Goal: Task Accomplishment & Management: Use online tool/utility

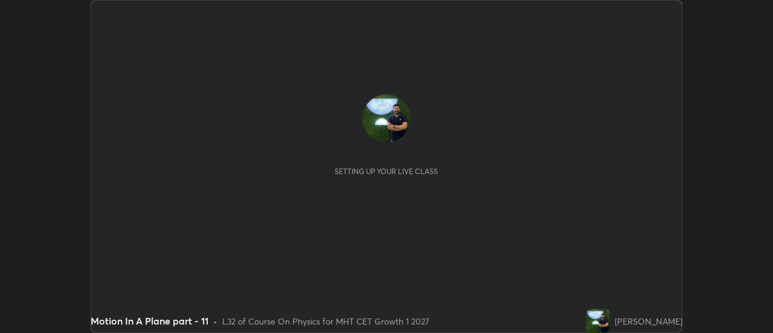
scroll to position [333, 772]
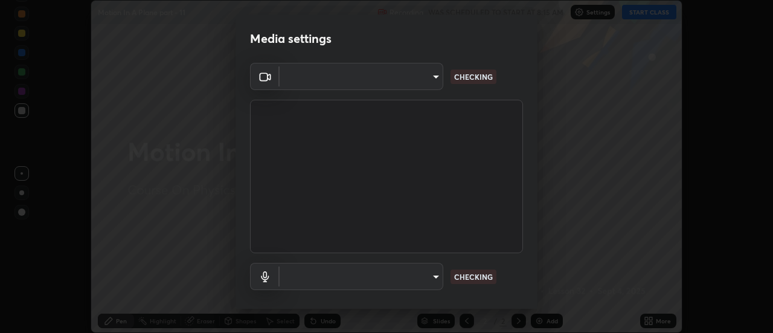
type input "751d449d604e4b96ecedde1e1f6f716fb17d1e84b34bafc94373a3023f52de87"
click at [414, 284] on body "Erase all Motion In A Plane part - 11 Recording WAS SCHEDULED TO START AT 8:15 …" at bounding box center [386, 166] width 773 height 333
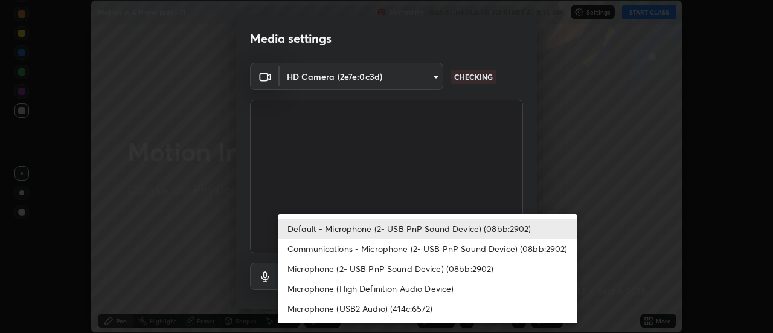
click at [396, 293] on li "Microphone (High Definition Audio Device)" at bounding box center [428, 288] width 300 height 20
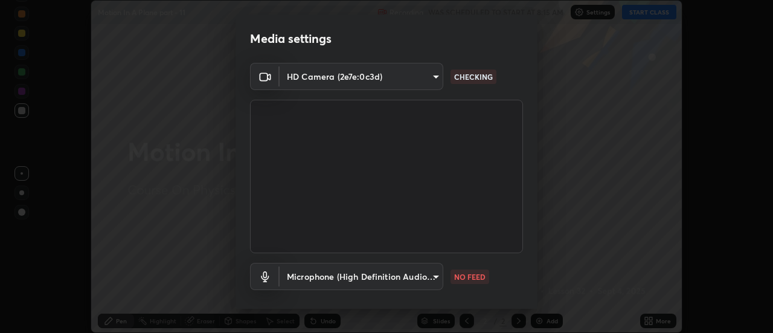
click at [395, 280] on body "Erase all Motion In A Plane part - 11 Recording WAS SCHEDULED TO START AT 8:15 …" at bounding box center [386, 166] width 773 height 333
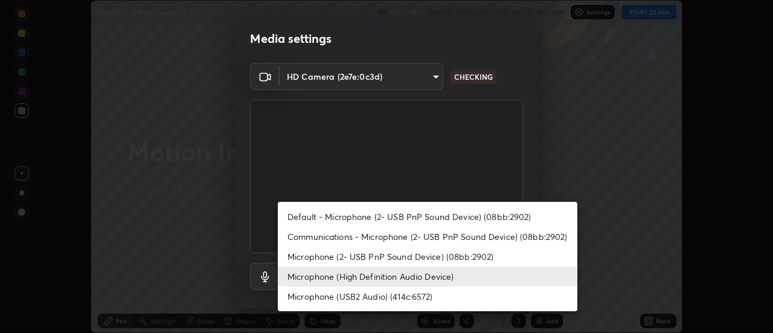
click at [393, 219] on li "Default - Microphone (2- USB PnP Sound Device) (08bb:2902)" at bounding box center [428, 217] width 300 height 20
type input "default"
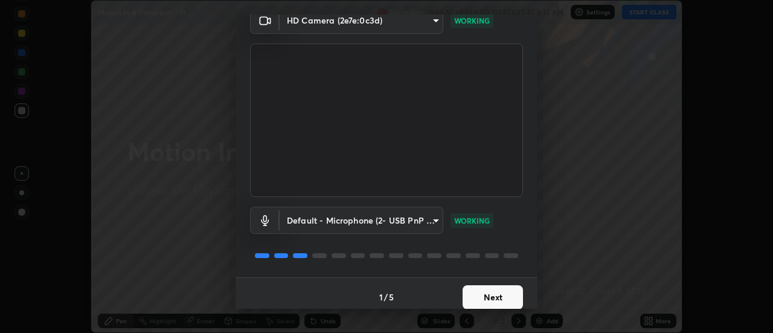
scroll to position [63, 0]
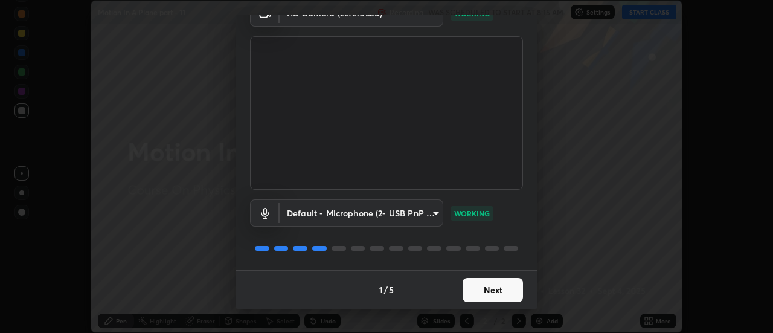
click at [492, 292] on button "Next" at bounding box center [493, 290] width 60 height 24
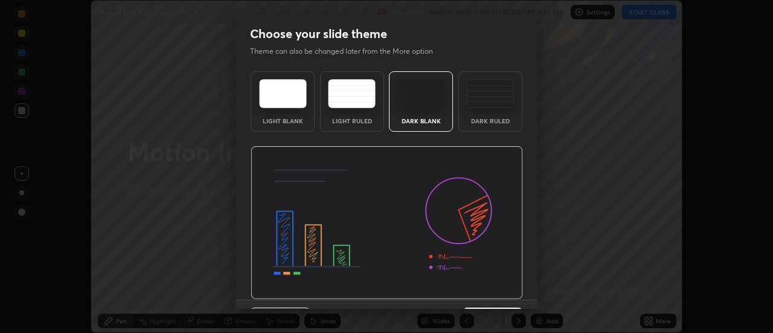
scroll to position [30, 0]
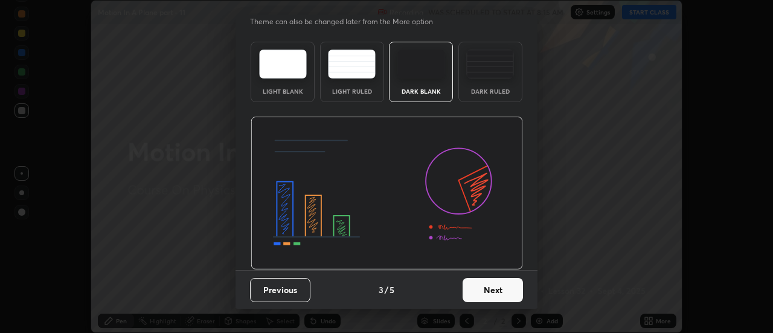
click at [495, 293] on button "Next" at bounding box center [493, 290] width 60 height 24
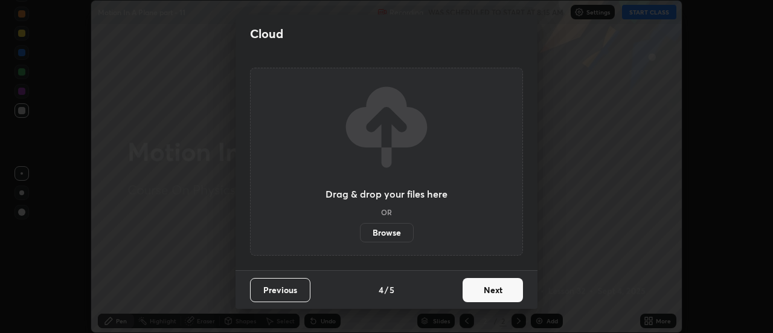
scroll to position [0, 0]
click at [495, 293] on button "Next" at bounding box center [493, 290] width 60 height 24
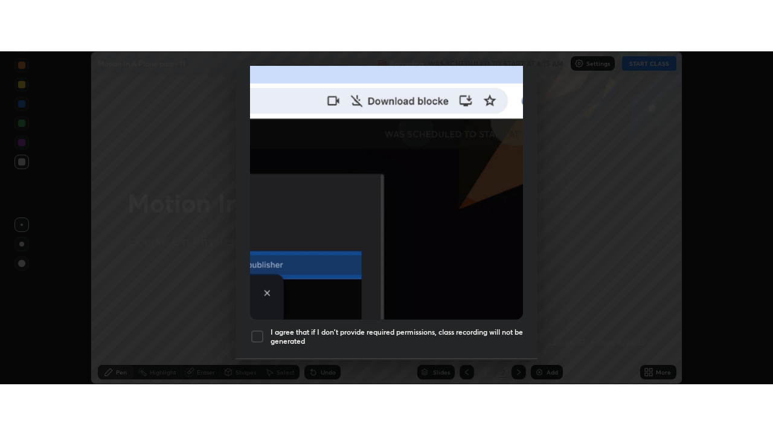
scroll to position [310, 0]
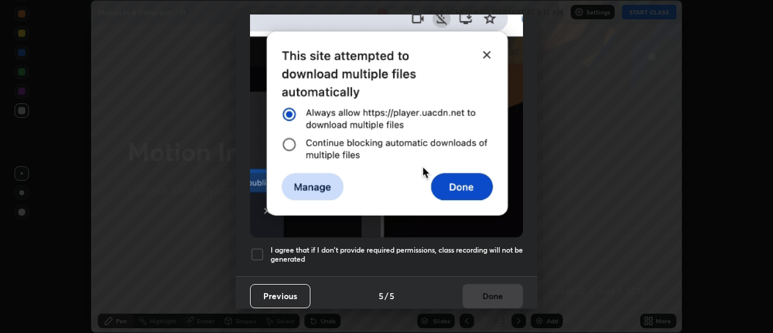
click at [469, 248] on h5 "I agree that if I don't provide required permissions, class recording will not …" at bounding box center [397, 254] width 252 height 19
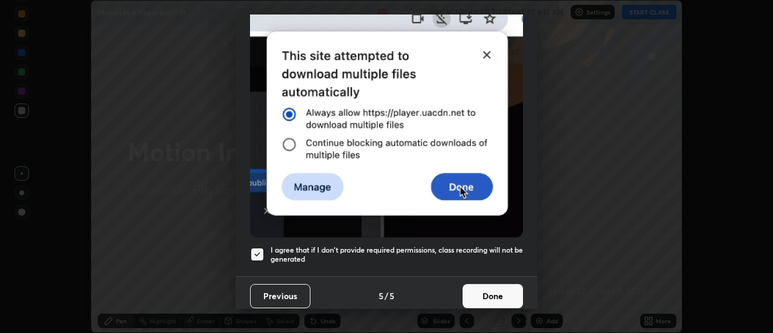
click at [494, 295] on button "Done" at bounding box center [493, 296] width 60 height 24
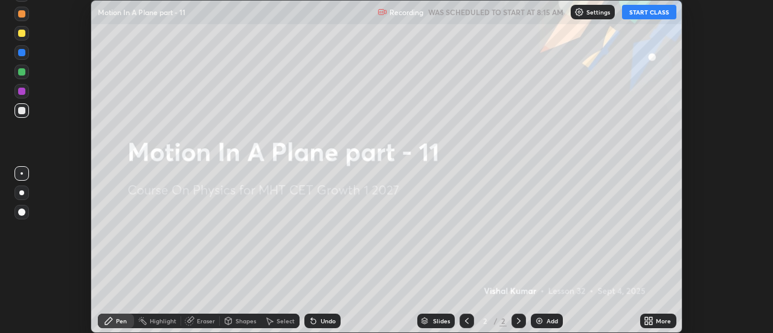
click at [659, 326] on div "More" at bounding box center [658, 320] width 36 height 14
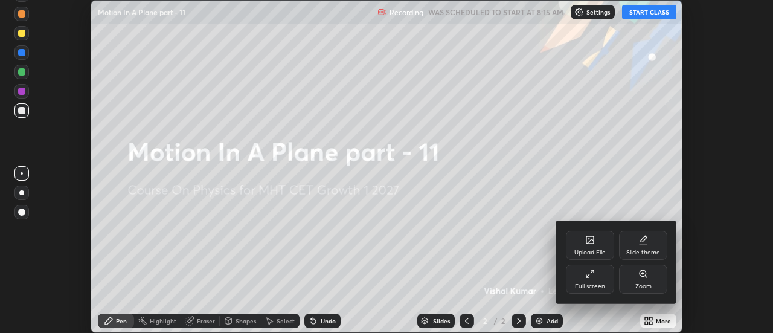
click at [589, 278] on div "Full screen" at bounding box center [590, 279] width 48 height 29
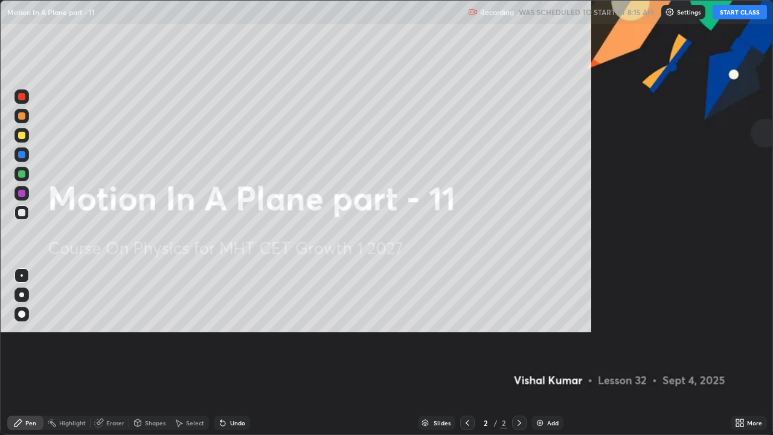
scroll to position [435, 773]
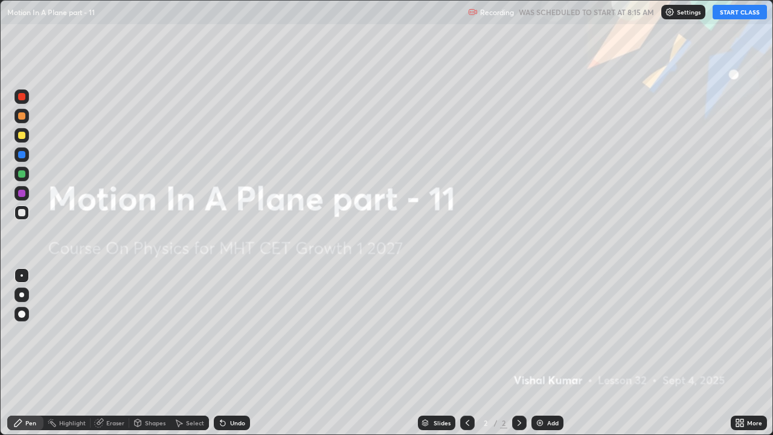
click at [756, 13] on button "START CLASS" at bounding box center [740, 12] width 54 height 14
click at [22, 294] on div at bounding box center [21, 294] width 5 height 5
click at [23, 132] on div at bounding box center [21, 135] width 7 height 7
click at [544, 332] on img at bounding box center [540, 423] width 10 height 10
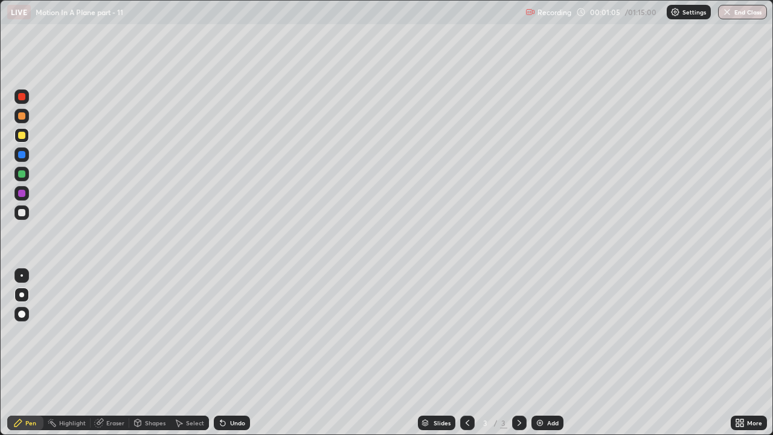
click at [154, 332] on div "Shapes" at bounding box center [155, 423] width 21 height 6
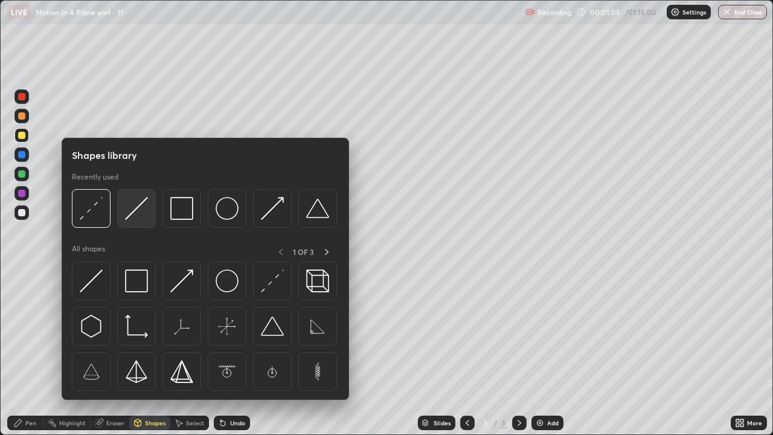
click at [138, 216] on img at bounding box center [136, 208] width 23 height 23
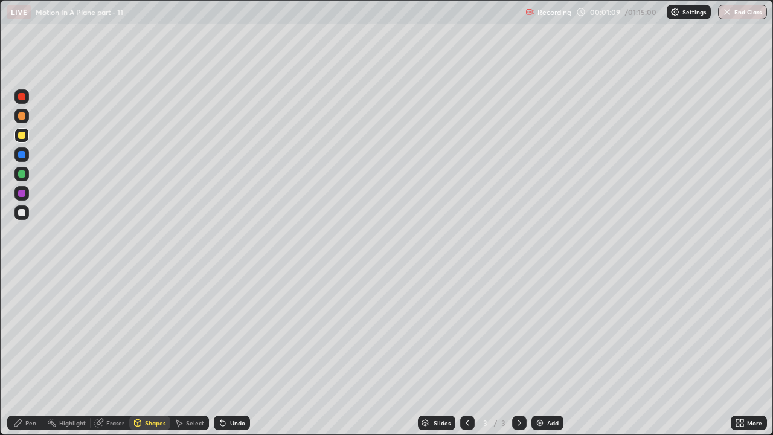
click at [147, 332] on div "Shapes" at bounding box center [155, 423] width 21 height 6
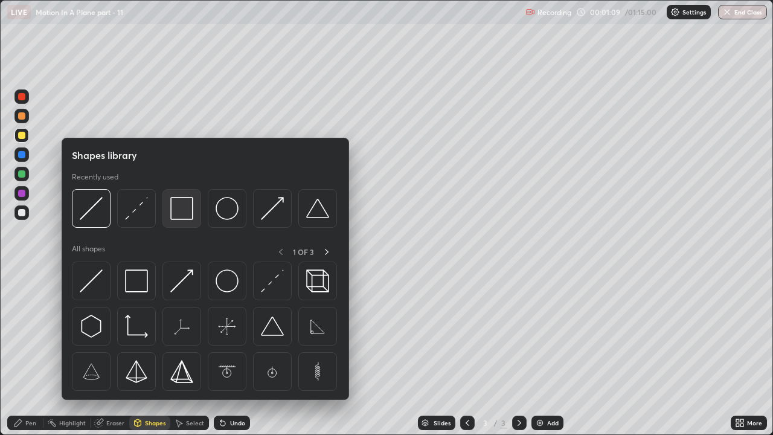
click at [190, 208] on img at bounding box center [181, 208] width 23 height 23
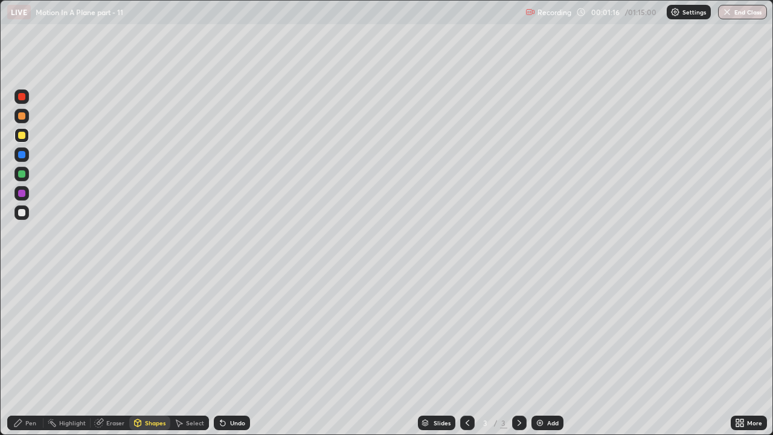
click at [28, 332] on div "Pen" at bounding box center [30, 423] width 11 height 6
click at [20, 213] on div at bounding box center [21, 212] width 7 height 7
click at [233, 332] on div "Undo" at bounding box center [237, 423] width 15 height 6
click at [21, 174] on div at bounding box center [21, 173] width 7 height 7
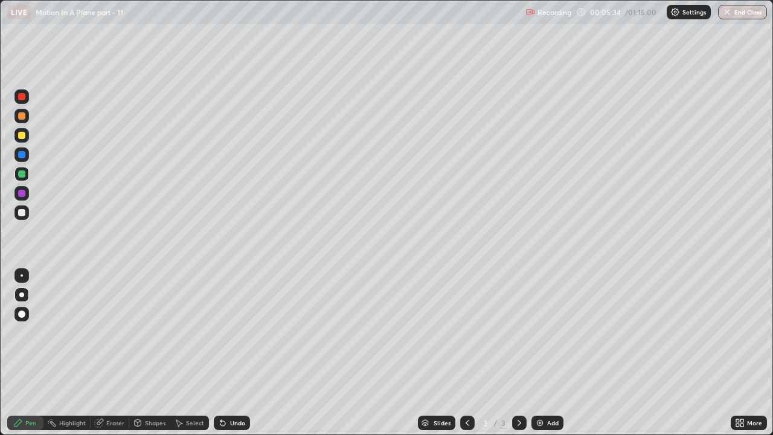
click at [233, 332] on div "Undo" at bounding box center [237, 423] width 15 height 6
click at [230, 332] on div "Undo" at bounding box center [237, 423] width 15 height 6
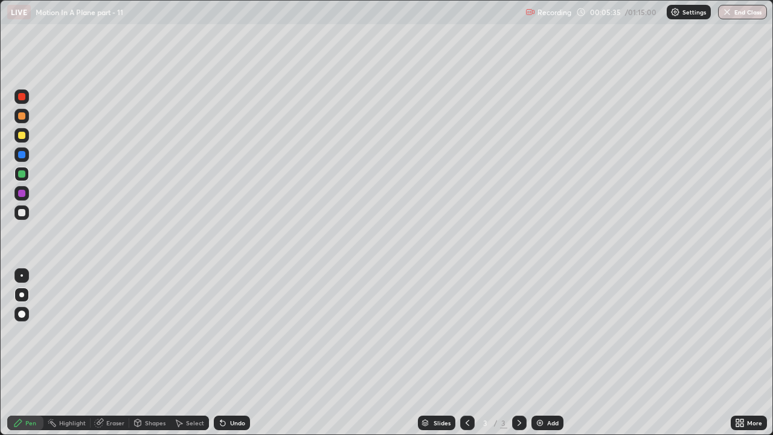
click at [230, 332] on div "Undo" at bounding box center [237, 423] width 15 height 6
click at [233, 332] on div "Undo" at bounding box center [237, 423] width 15 height 6
click at [231, 332] on div "Undo" at bounding box center [232, 422] width 36 height 14
click at [230, 332] on div "Undo" at bounding box center [237, 423] width 15 height 6
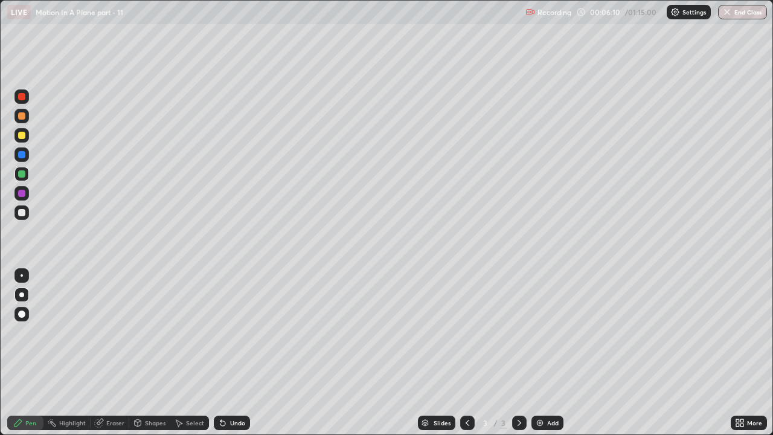
click at [24, 216] on div at bounding box center [21, 212] width 7 height 7
click at [24, 133] on div at bounding box center [21, 135] width 7 height 7
click at [551, 332] on div "Add" at bounding box center [552, 423] width 11 height 6
click at [22, 135] on div at bounding box center [21, 135] width 7 height 7
click at [22, 117] on div at bounding box center [21, 115] width 7 height 7
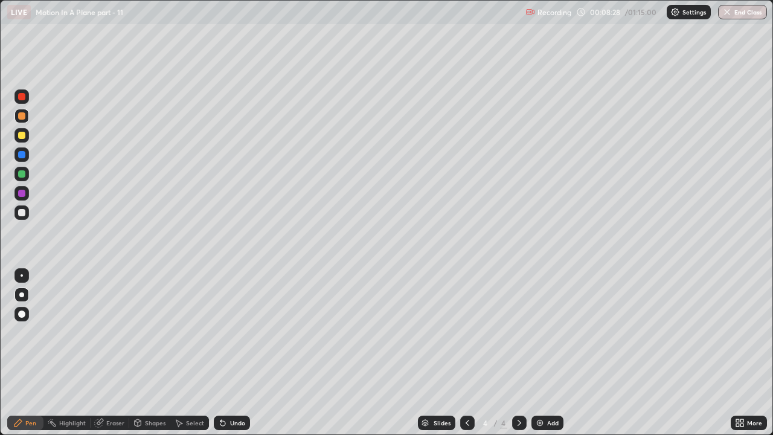
click at [27, 137] on div at bounding box center [21, 135] width 14 height 14
click at [21, 216] on div at bounding box center [21, 212] width 7 height 7
click at [27, 137] on div at bounding box center [21, 135] width 14 height 14
click at [465, 332] on icon at bounding box center [468, 423] width 10 height 10
click at [110, 332] on div "Eraser" at bounding box center [115, 423] width 18 height 6
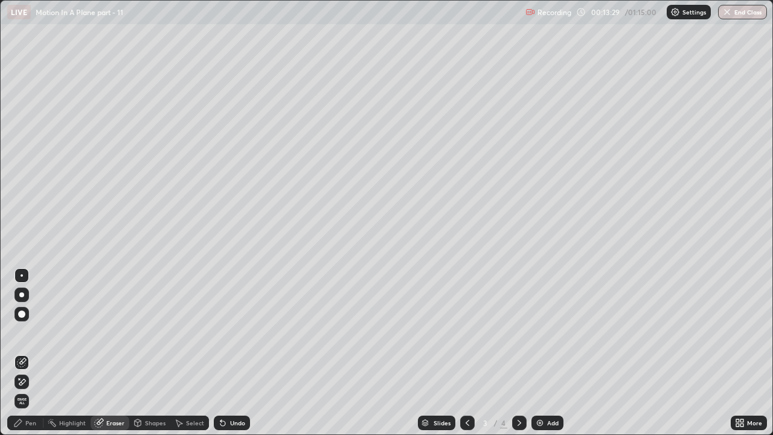
click at [29, 332] on div "Pen" at bounding box center [30, 423] width 11 height 6
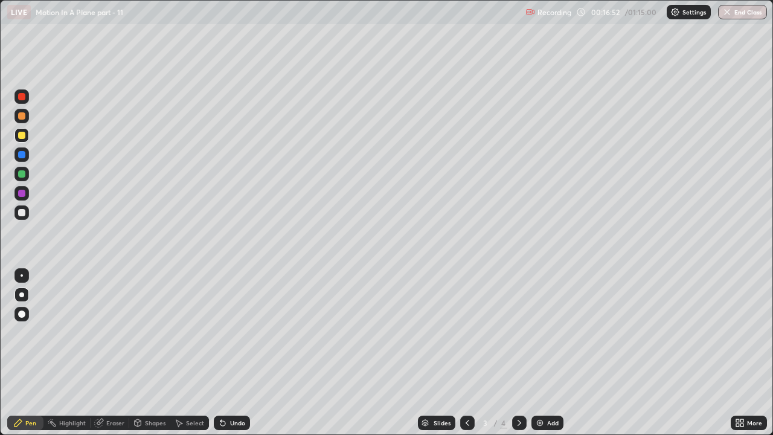
click at [517, 332] on icon at bounding box center [520, 423] width 10 height 10
click at [552, 332] on div "Add" at bounding box center [552, 423] width 11 height 6
click at [152, 332] on div "Shapes" at bounding box center [155, 423] width 21 height 6
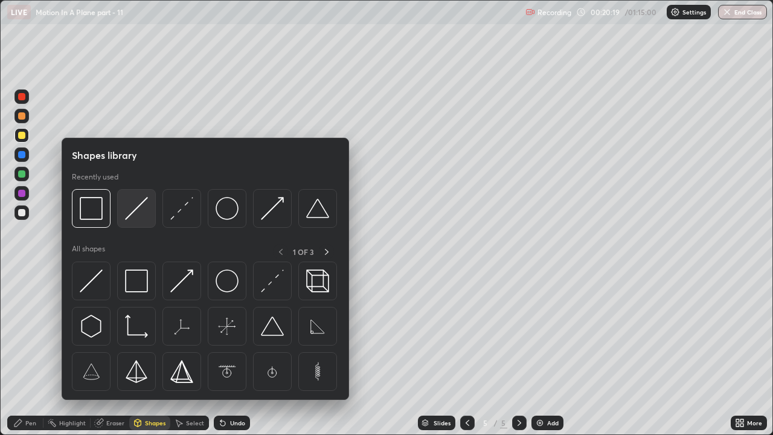
click at [139, 211] on img at bounding box center [136, 208] width 23 height 23
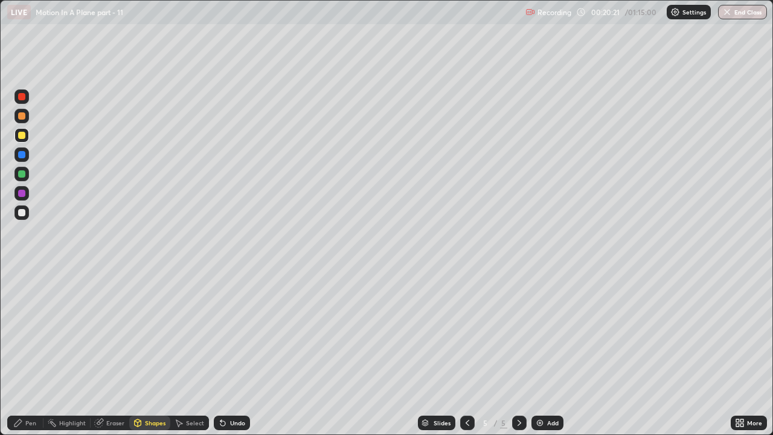
click at [144, 332] on div "Shapes" at bounding box center [149, 422] width 41 height 14
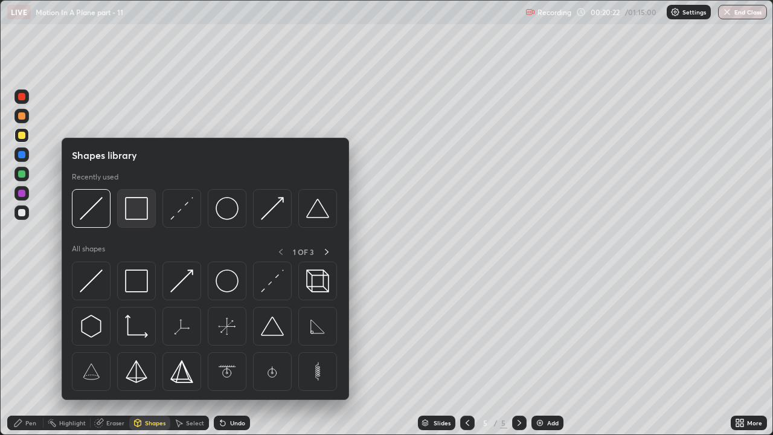
click at [135, 222] on div at bounding box center [136, 208] width 39 height 39
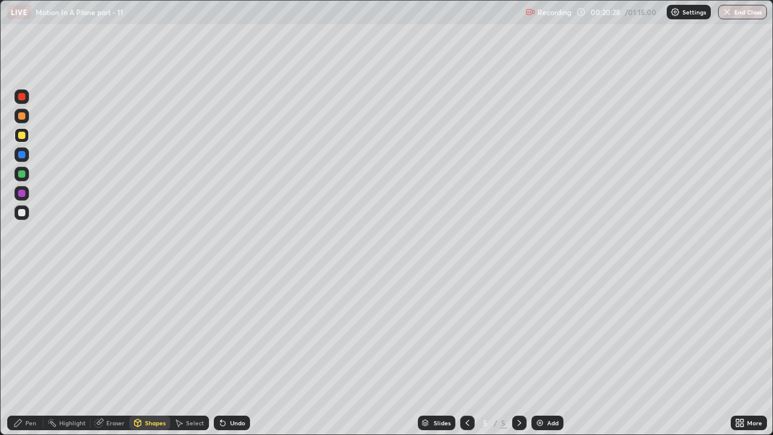
click at [33, 332] on div "Pen" at bounding box center [30, 423] width 11 height 6
click at [20, 211] on div at bounding box center [21, 212] width 7 height 7
click at [22, 97] on div at bounding box center [21, 96] width 7 height 7
click at [237, 332] on div "Undo" at bounding box center [237, 423] width 15 height 6
click at [22, 140] on div at bounding box center [21, 135] width 14 height 14
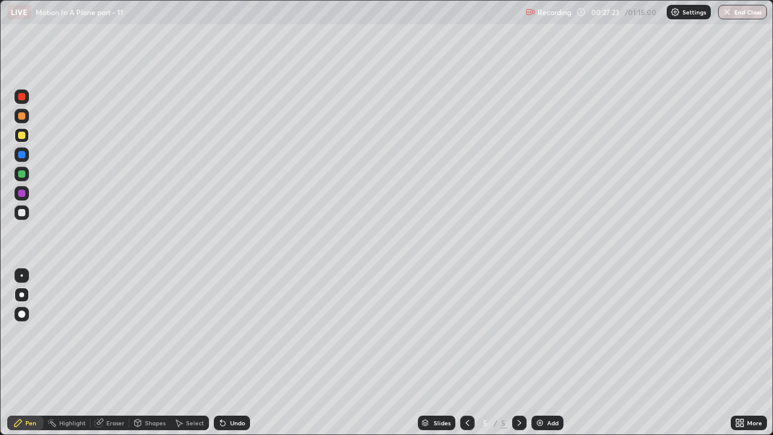
click at [22, 175] on div at bounding box center [21, 173] width 7 height 7
click at [226, 332] on div "Undo" at bounding box center [232, 422] width 36 height 14
click at [225, 332] on icon at bounding box center [223, 423] width 10 height 10
click at [221, 332] on icon at bounding box center [222, 423] width 5 height 5
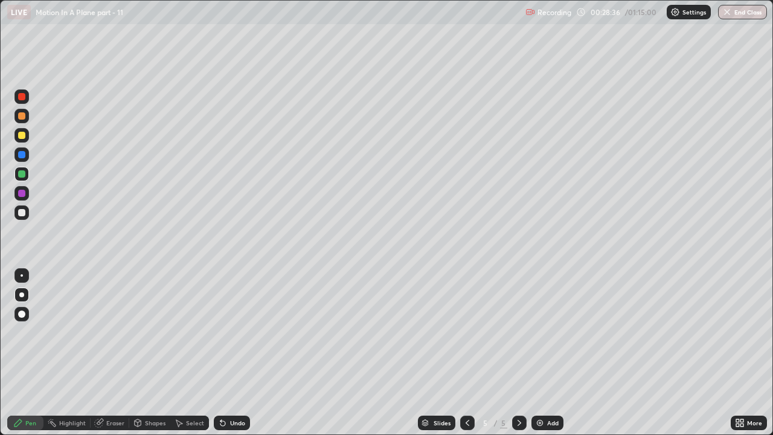
click at [222, 332] on icon at bounding box center [222, 423] width 5 height 5
click at [221, 332] on icon at bounding box center [222, 423] width 5 height 5
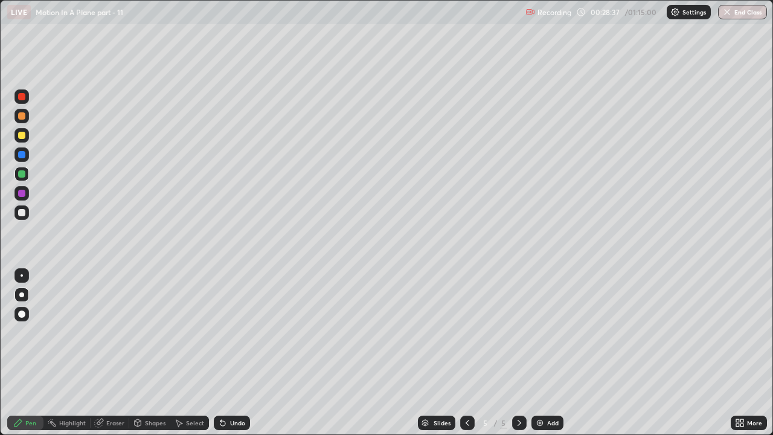
click at [221, 332] on icon at bounding box center [222, 423] width 5 height 5
click at [220, 332] on icon at bounding box center [222, 423] width 5 height 5
click at [218, 332] on icon at bounding box center [223, 423] width 10 height 10
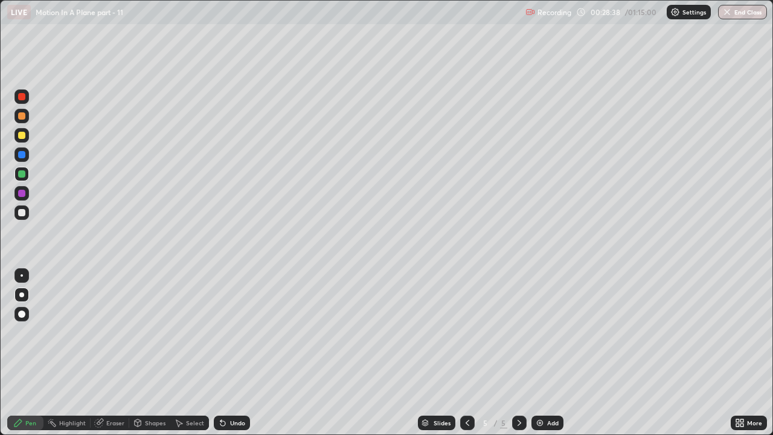
click at [220, 332] on icon at bounding box center [222, 423] width 5 height 5
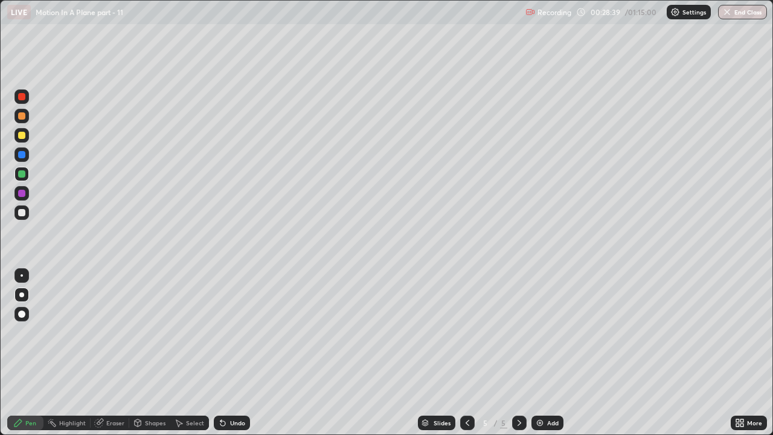
click at [221, 332] on icon at bounding box center [222, 423] width 5 height 5
click at [220, 332] on icon at bounding box center [222, 423] width 5 height 5
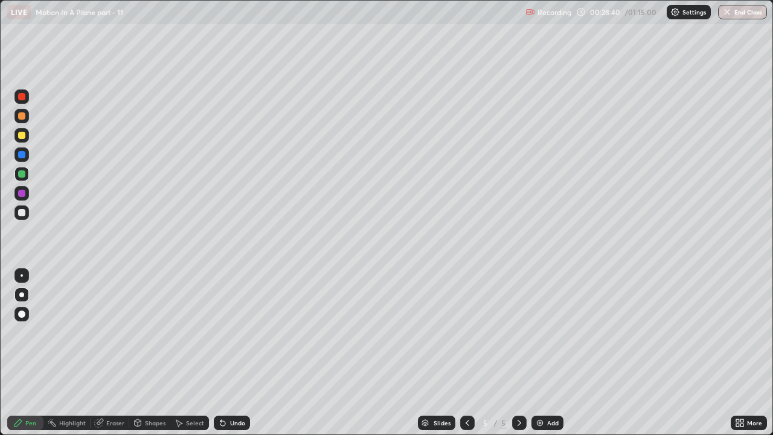
click at [220, 332] on icon at bounding box center [222, 423] width 5 height 5
click at [235, 332] on div "Undo" at bounding box center [237, 423] width 15 height 6
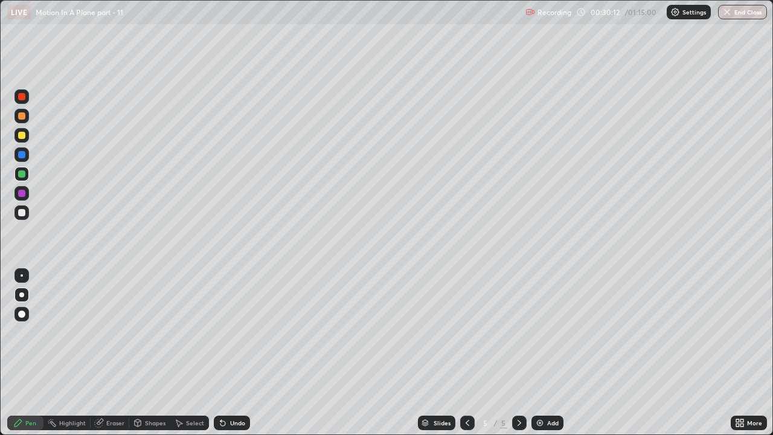
click at [24, 138] on div at bounding box center [21, 135] width 7 height 7
click at [22, 97] on div at bounding box center [21, 96] width 7 height 7
click at [227, 332] on div "Undo" at bounding box center [232, 422] width 36 height 14
click at [27, 140] on div at bounding box center [21, 135] width 14 height 14
click at [24, 217] on div at bounding box center [21, 212] width 14 height 14
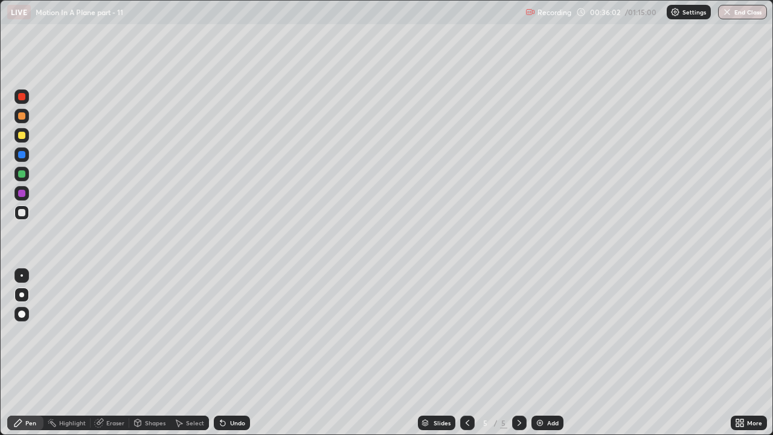
click at [542, 332] on img at bounding box center [540, 423] width 10 height 10
click at [464, 332] on icon at bounding box center [468, 423] width 10 height 10
click at [518, 332] on icon at bounding box center [520, 423] width 10 height 10
click at [469, 332] on icon at bounding box center [468, 423] width 10 height 10
click at [517, 332] on icon at bounding box center [520, 423] width 10 height 10
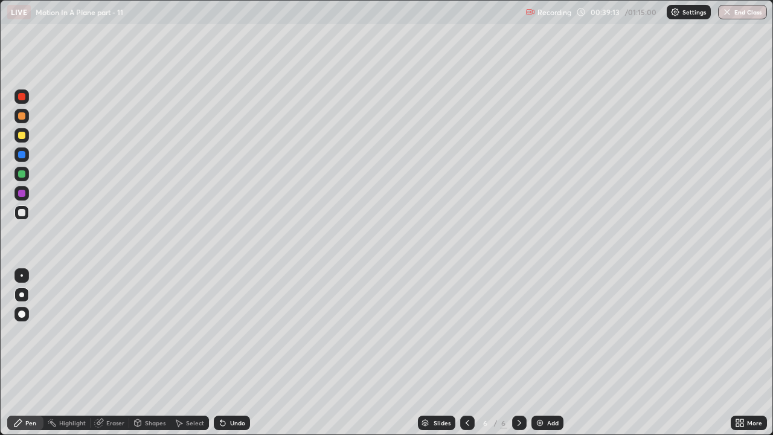
click at [466, 332] on icon at bounding box center [468, 423] width 10 height 10
click at [517, 332] on icon at bounding box center [520, 423] width 10 height 10
click at [548, 332] on div "Add" at bounding box center [552, 423] width 11 height 6
click at [28, 136] on div at bounding box center [21, 135] width 14 height 14
click at [221, 332] on icon at bounding box center [222, 423] width 5 height 5
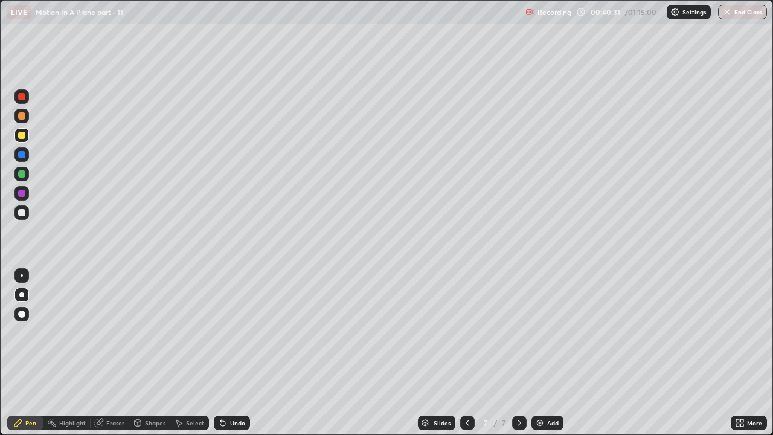
click at [222, 332] on icon at bounding box center [222, 423] width 5 height 5
click at [221, 332] on icon at bounding box center [222, 423] width 5 height 5
click at [223, 332] on div "Undo" at bounding box center [232, 422] width 36 height 14
click at [221, 332] on icon at bounding box center [222, 423] width 5 height 5
click at [224, 332] on div "Undo" at bounding box center [232, 422] width 36 height 14
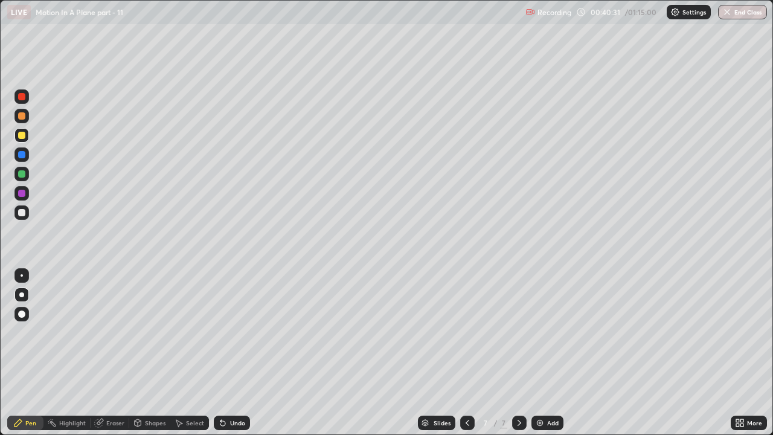
click at [224, 332] on div "Undo" at bounding box center [232, 422] width 36 height 14
click at [221, 332] on icon at bounding box center [222, 423] width 5 height 5
click at [225, 332] on div "Undo" at bounding box center [232, 422] width 36 height 14
click at [226, 332] on div "Undo" at bounding box center [232, 422] width 36 height 14
click at [222, 332] on div "Undo" at bounding box center [232, 422] width 36 height 14
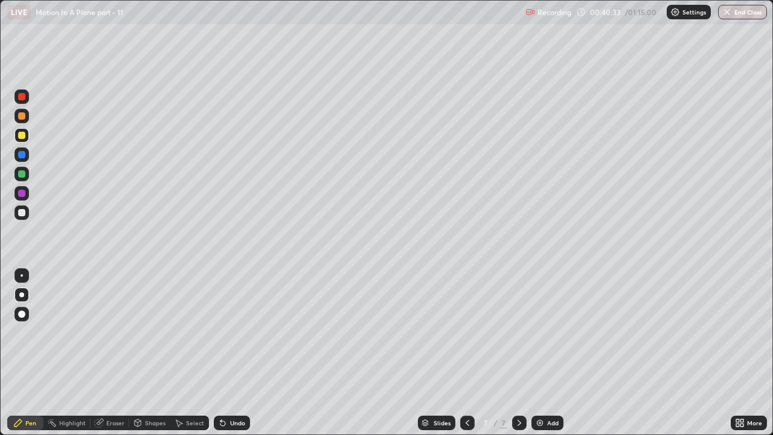
click at [220, 332] on icon at bounding box center [222, 423] width 5 height 5
click at [226, 332] on div "Undo" at bounding box center [232, 422] width 36 height 14
click at [226, 332] on icon at bounding box center [223, 423] width 10 height 10
click at [226, 332] on div "Undo" at bounding box center [232, 422] width 36 height 14
click at [222, 332] on icon at bounding box center [222, 423] width 5 height 5
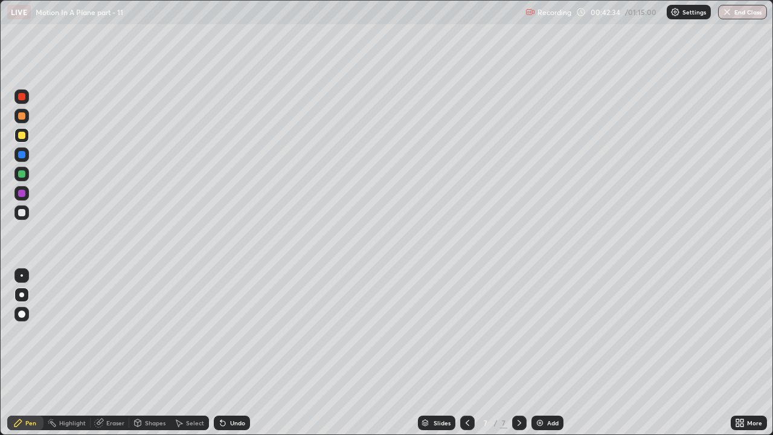
click at [226, 332] on div "Undo" at bounding box center [232, 422] width 36 height 14
click at [228, 332] on div "Undo" at bounding box center [232, 422] width 36 height 14
click at [230, 332] on div "Undo" at bounding box center [237, 423] width 15 height 6
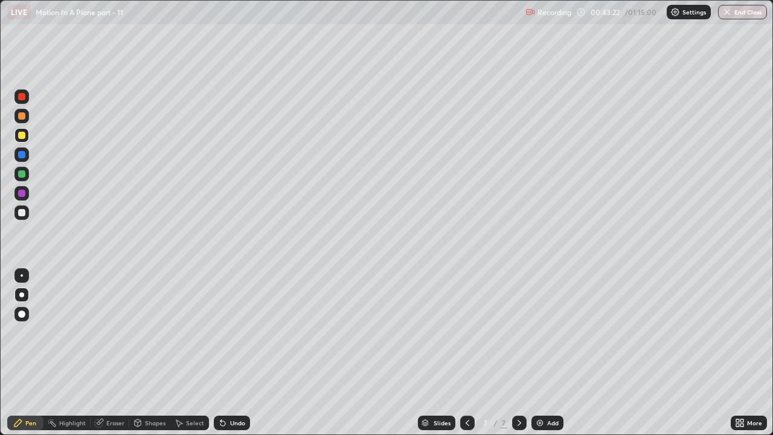
click at [26, 213] on div at bounding box center [21, 212] width 14 height 14
click at [22, 174] on div at bounding box center [21, 173] width 7 height 7
click at [236, 332] on div "Undo" at bounding box center [237, 423] width 15 height 6
click at [234, 332] on div "Undo" at bounding box center [237, 423] width 15 height 6
click at [235, 332] on div "Undo" at bounding box center [237, 423] width 15 height 6
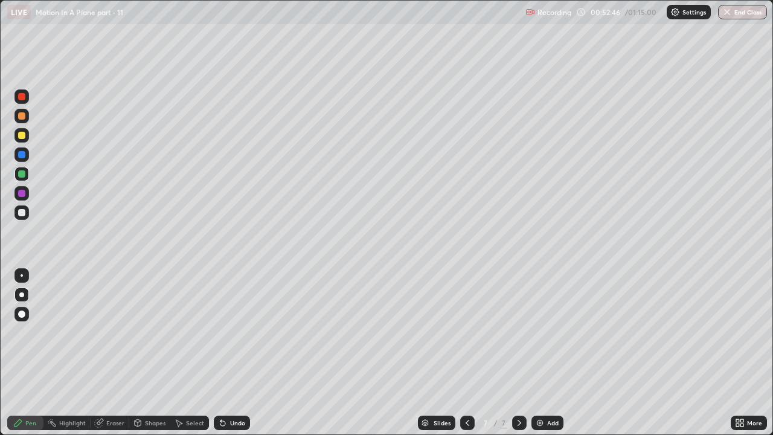
click at [545, 332] on div "Add" at bounding box center [547, 422] width 32 height 14
click at [230, 332] on div "Undo" at bounding box center [237, 423] width 15 height 6
click at [233, 332] on div "Undo" at bounding box center [237, 423] width 15 height 6
click at [236, 332] on div "Undo" at bounding box center [237, 423] width 15 height 6
click at [230, 332] on div "Undo" at bounding box center [237, 423] width 15 height 6
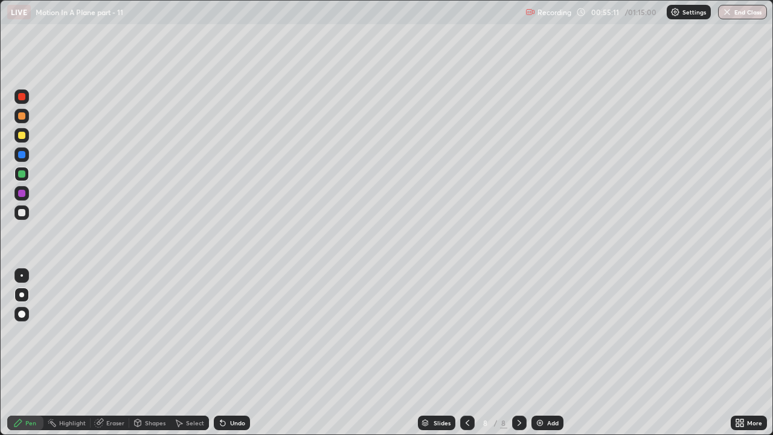
click at [233, 332] on div "Undo" at bounding box center [232, 422] width 36 height 14
click at [233, 332] on div "Undo" at bounding box center [237, 423] width 15 height 6
click at [234, 332] on div "Undo" at bounding box center [237, 423] width 15 height 6
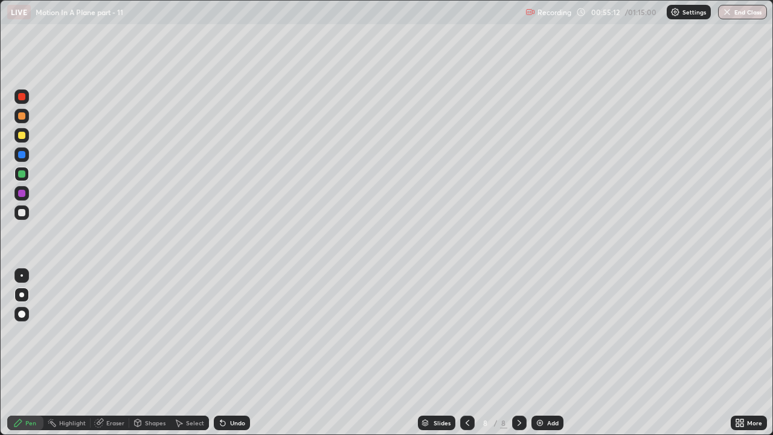
click at [111, 332] on div "Eraser" at bounding box center [115, 423] width 18 height 6
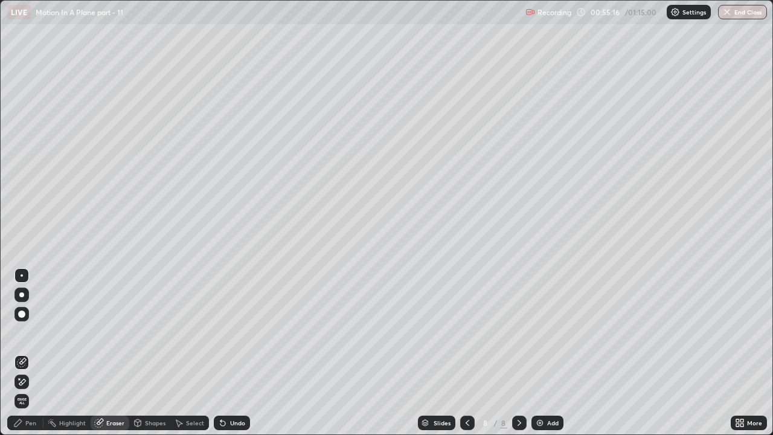
click at [21, 332] on span "Erase all" at bounding box center [21, 400] width 13 height 7
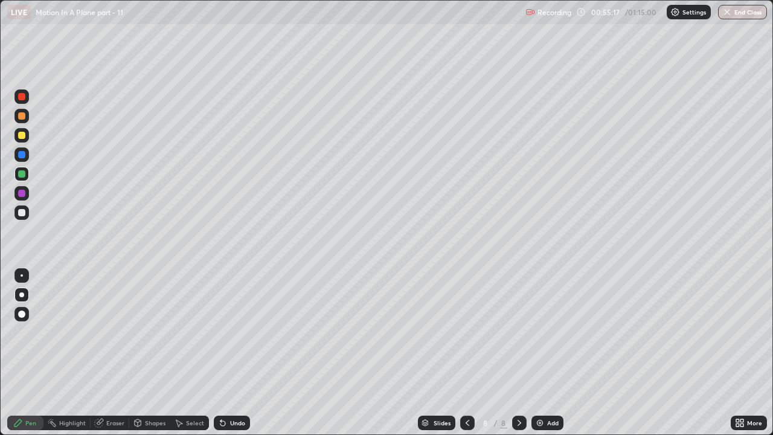
click at [19, 332] on icon at bounding box center [18, 423] width 10 height 10
click at [461, 332] on div at bounding box center [467, 422] width 14 height 14
click at [519, 332] on icon at bounding box center [520, 423] width 4 height 6
click at [234, 332] on div "Undo" at bounding box center [237, 423] width 15 height 6
click at [22, 211] on div at bounding box center [21, 212] width 7 height 7
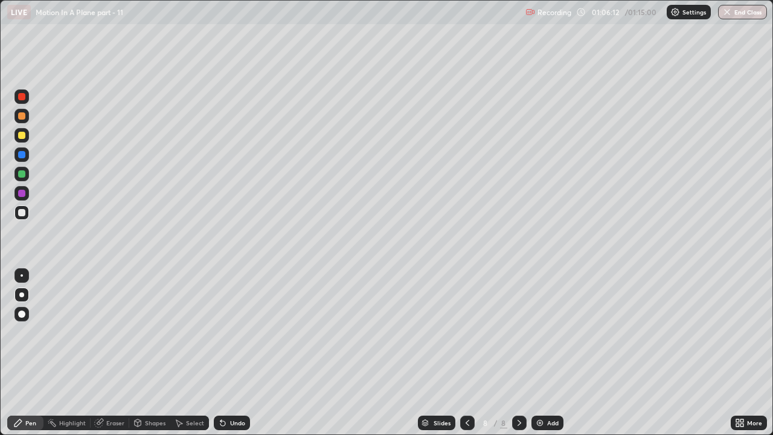
click at [754, 13] on button "End Class" at bounding box center [742, 12] width 49 height 14
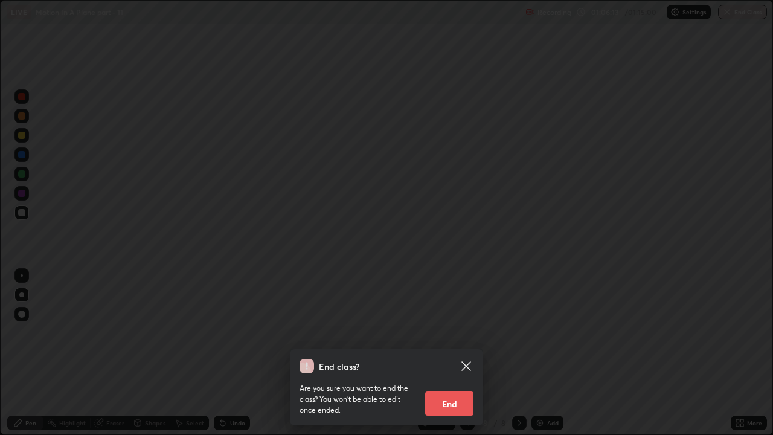
click at [455, 332] on button "End" at bounding box center [449, 403] width 48 height 24
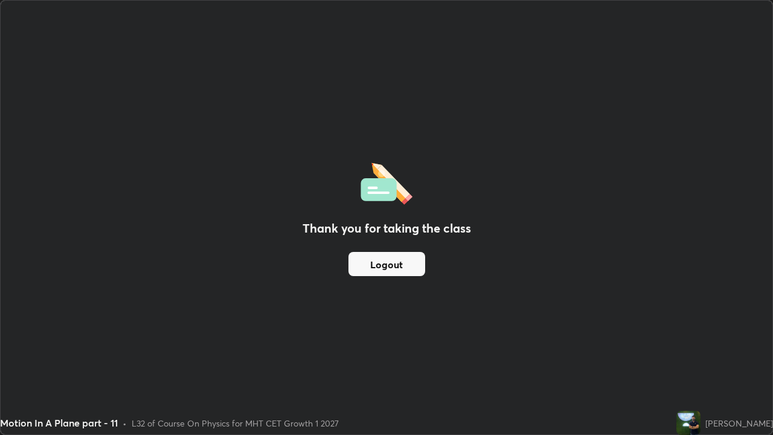
click at [422, 263] on button "Logout" at bounding box center [386, 264] width 77 height 24
